Goal: Transaction & Acquisition: Purchase product/service

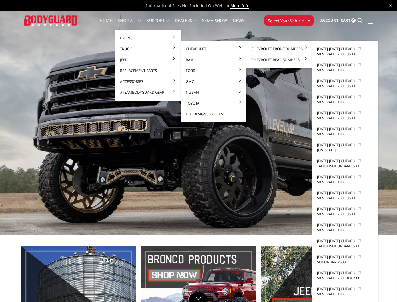
click at [330, 53] on link "[DATE]-[DATE] Chevrolet Silverado 2500/3500" at bounding box center [344, 51] width 61 height 16
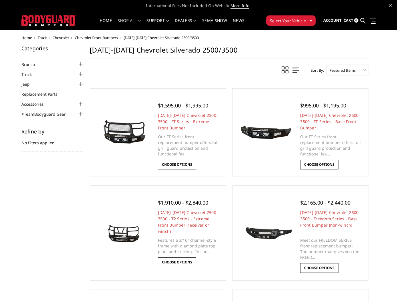
click at [294, 69] on span at bounding box center [296, 69] width 7 height 7
click at [282, 72] on span at bounding box center [285, 69] width 7 height 7
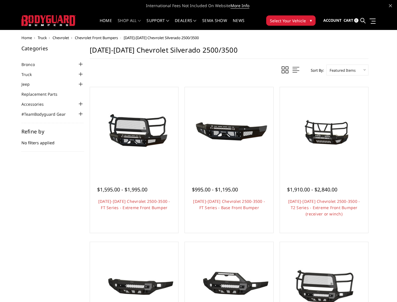
click at [104, 39] on span "Chevrolet Front Bumpers" at bounding box center [96, 37] width 43 height 5
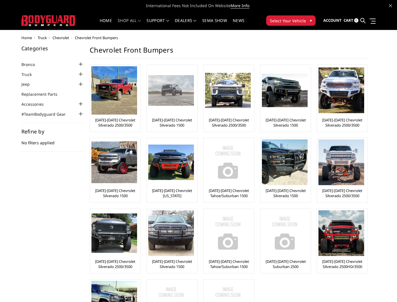
click at [158, 90] on img at bounding box center [171, 90] width 46 height 30
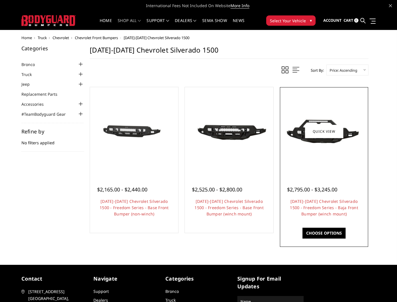
click at [358, 136] on img at bounding box center [324, 131] width 85 height 48
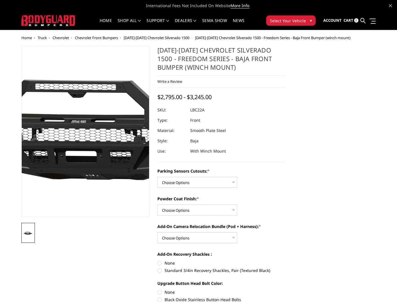
click at [77, 141] on img at bounding box center [100, 130] width 366 height 204
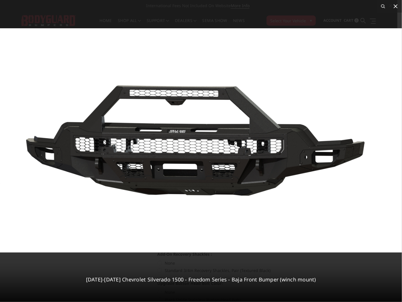
click at [396, 6] on icon at bounding box center [396, 6] width 4 height 4
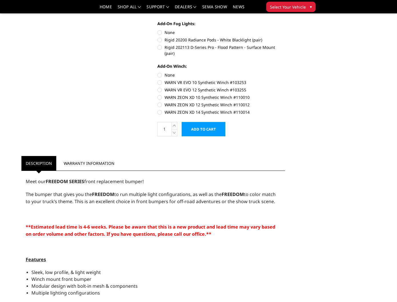
scroll to position [339, 0]
